Goal: Task Accomplishment & Management: Manage account settings

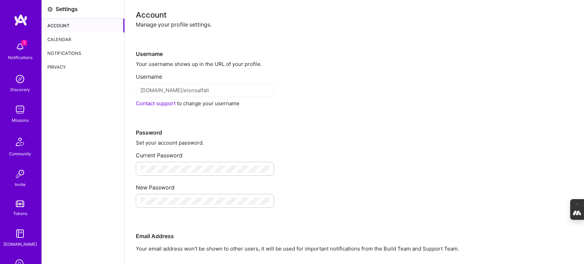
click at [60, 36] on div "Calendar" at bounding box center [83, 39] width 83 height 14
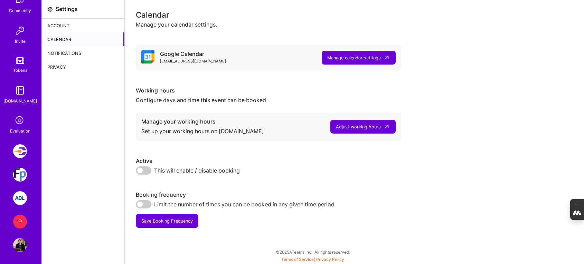
scroll to position [145, 0]
click at [18, 244] on img at bounding box center [20, 244] width 14 height 14
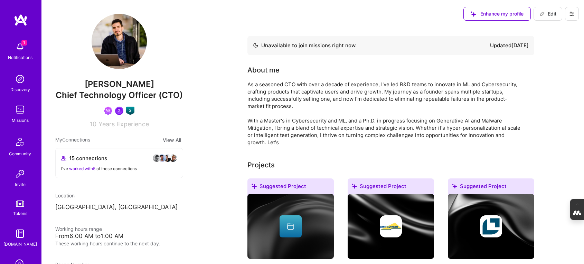
click at [575, 16] on button at bounding box center [572, 14] width 14 height 14
click at [550, 67] on button "Log Out" at bounding box center [553, 65] width 52 height 18
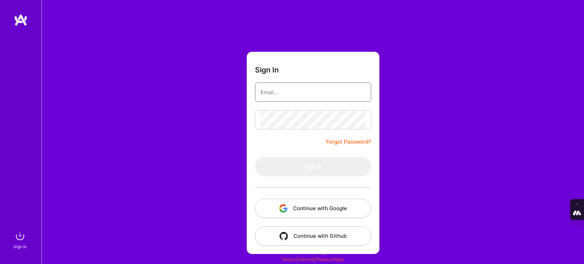
click at [296, 88] on input "email" at bounding box center [312, 93] width 105 height 18
type input "[PERSON_NAME][EMAIL_ADDRESS][DOMAIN_NAME]"
click at [321, 208] on button "Continue with Google" at bounding box center [313, 208] width 116 height 19
